Goal: Task Accomplishment & Management: Manage account settings

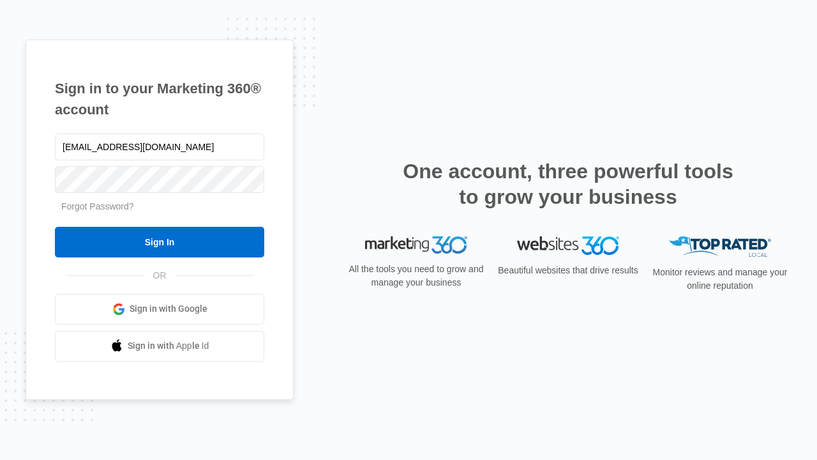
type input "dankie614@gmail.com"
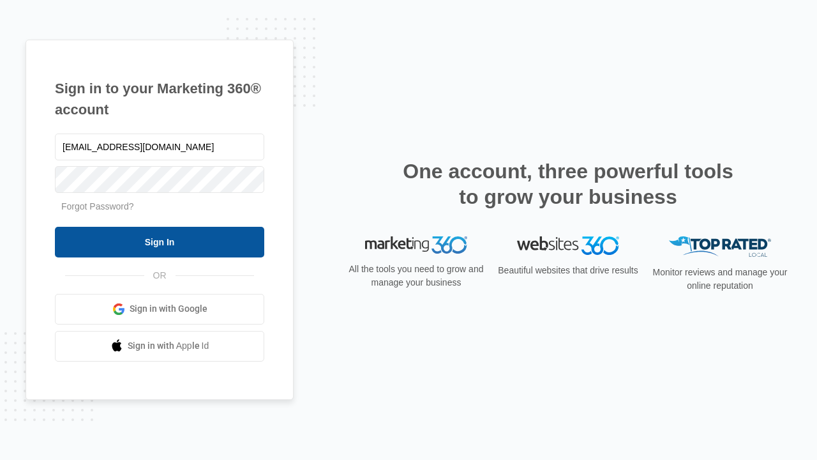
click at [160, 241] on input "Sign In" at bounding box center [159, 242] width 209 height 31
